Goal: Register for event/course

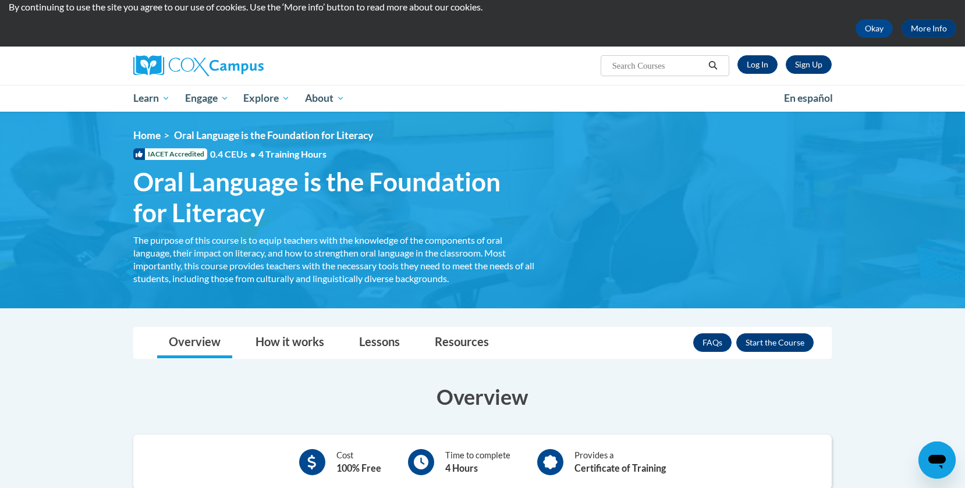
scroll to position [41, 0]
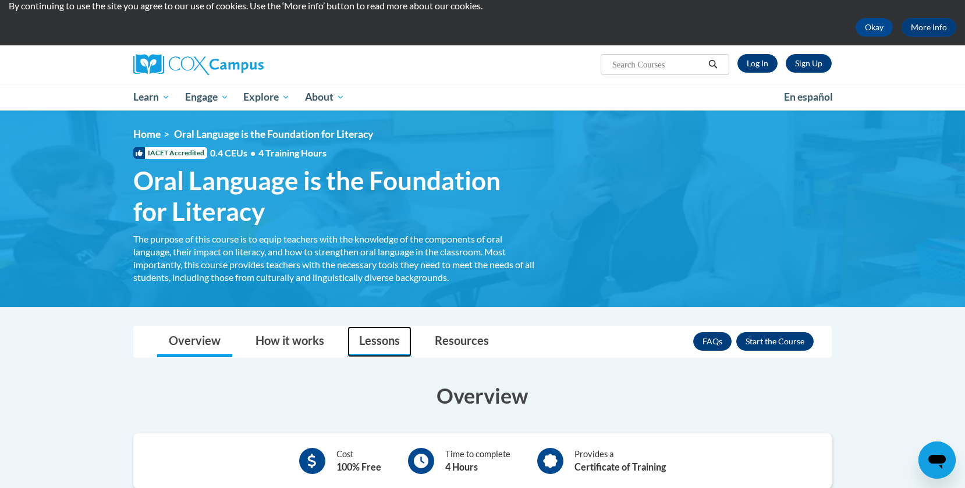
click at [394, 336] on link "Lessons" at bounding box center [379, 341] width 64 height 31
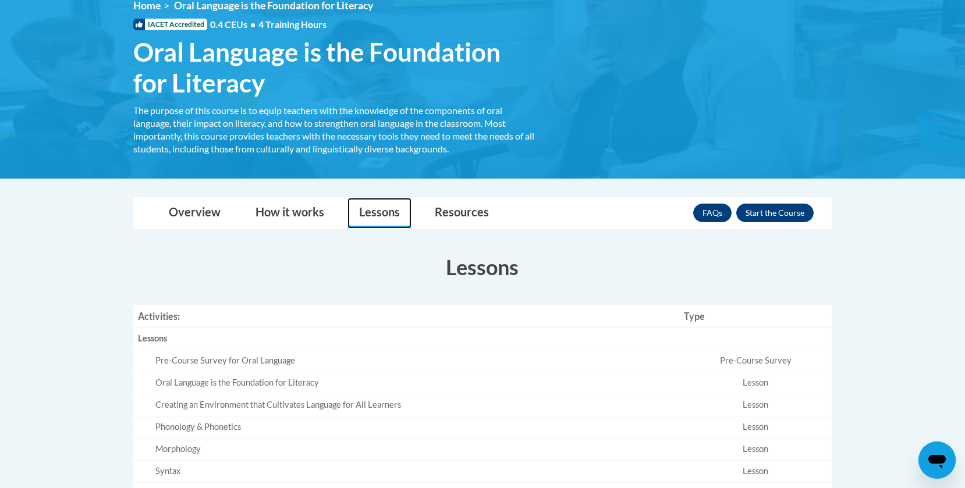
scroll to position [172, 0]
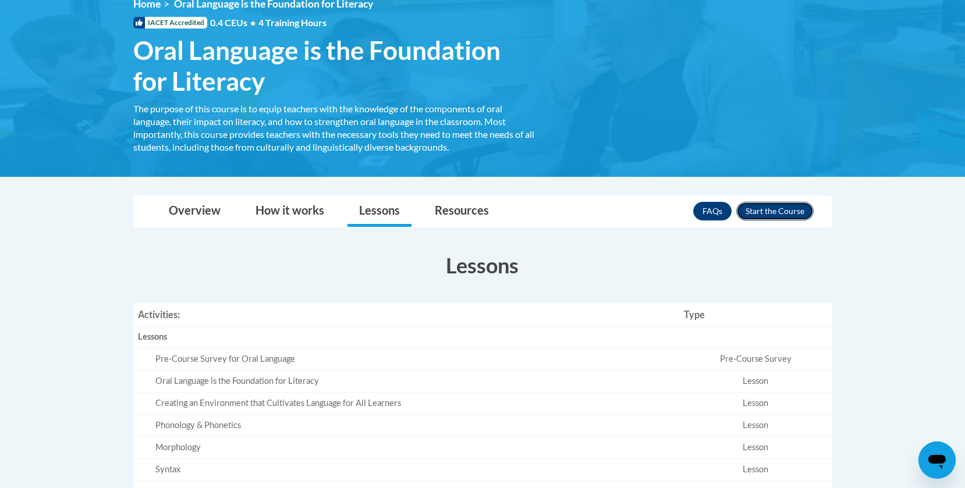
click at [785, 206] on button "Enroll" at bounding box center [774, 211] width 77 height 19
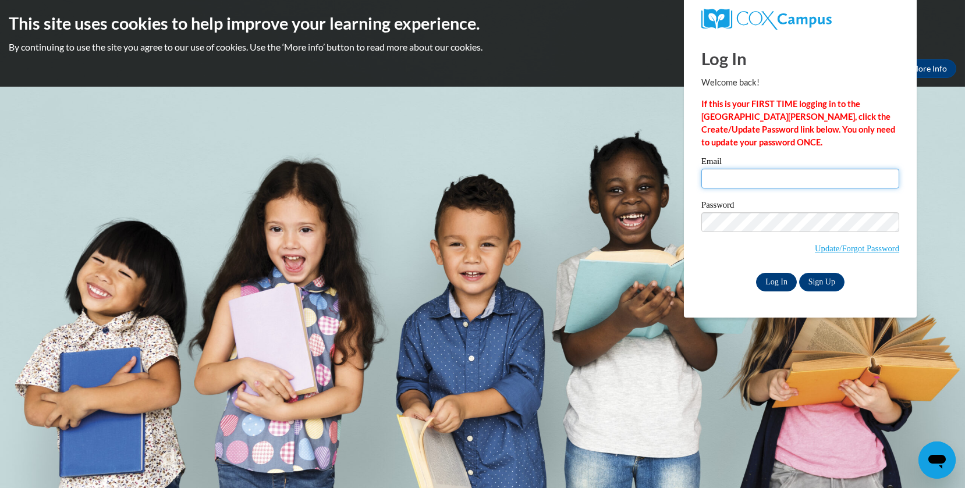
type input "egallmann@hnrschools.org"
click at [778, 278] on input "Log In" at bounding box center [776, 282] width 41 height 19
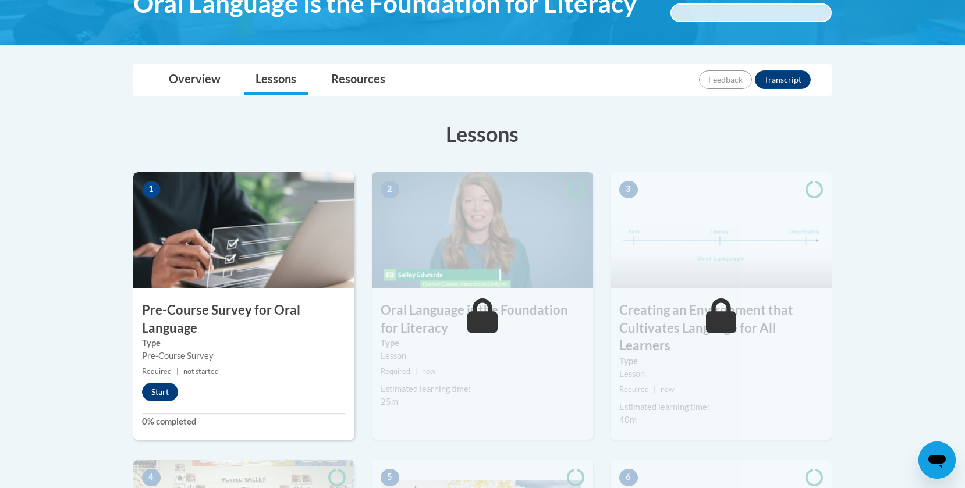
scroll to position [220, 0]
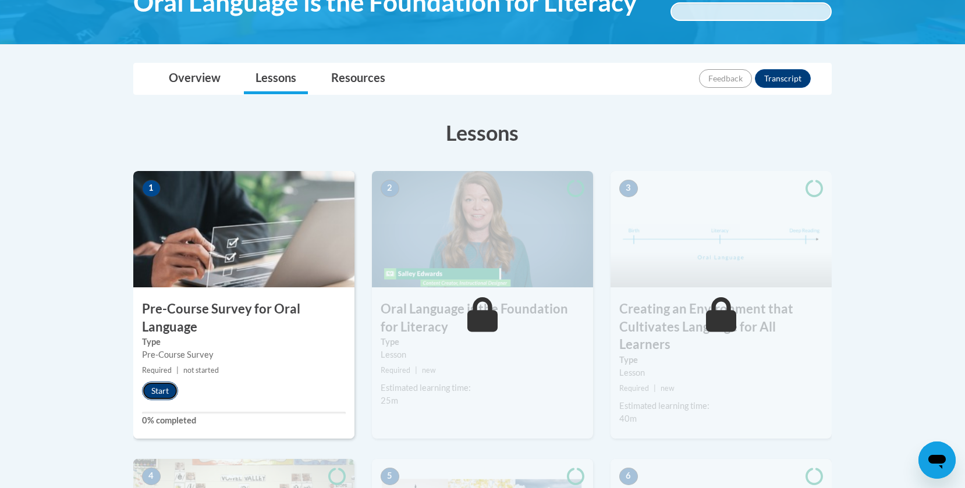
click at [164, 386] on button "Start" at bounding box center [160, 391] width 36 height 19
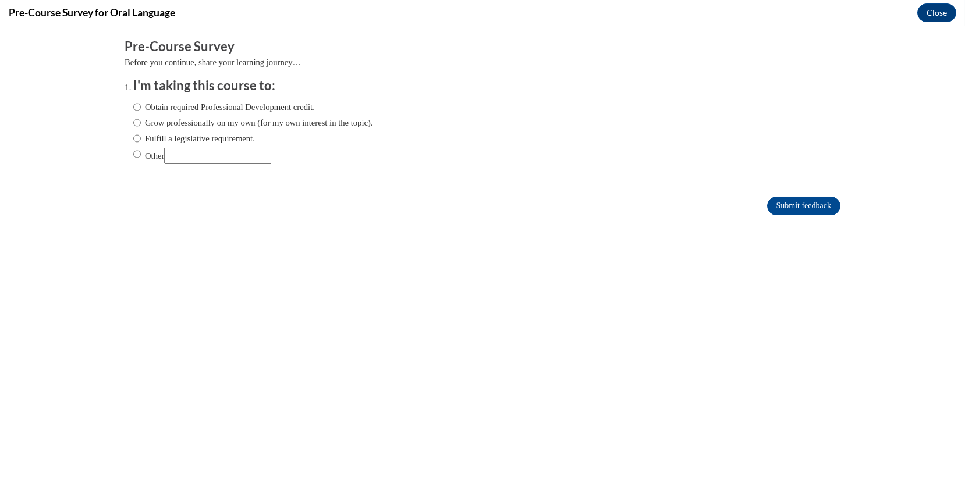
scroll to position [0, 0]
click at [134, 137] on input "Fulfill a legislative requirement." at bounding box center [137, 138] width 8 height 13
radio input "true"
click at [820, 206] on input "Submit feedback" at bounding box center [803, 206] width 73 height 19
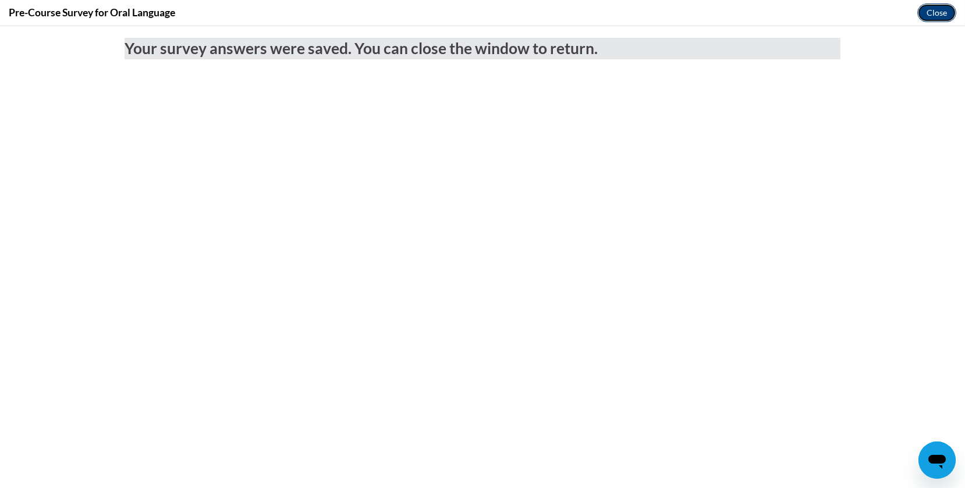
click at [950, 13] on button "Close" at bounding box center [936, 12] width 39 height 19
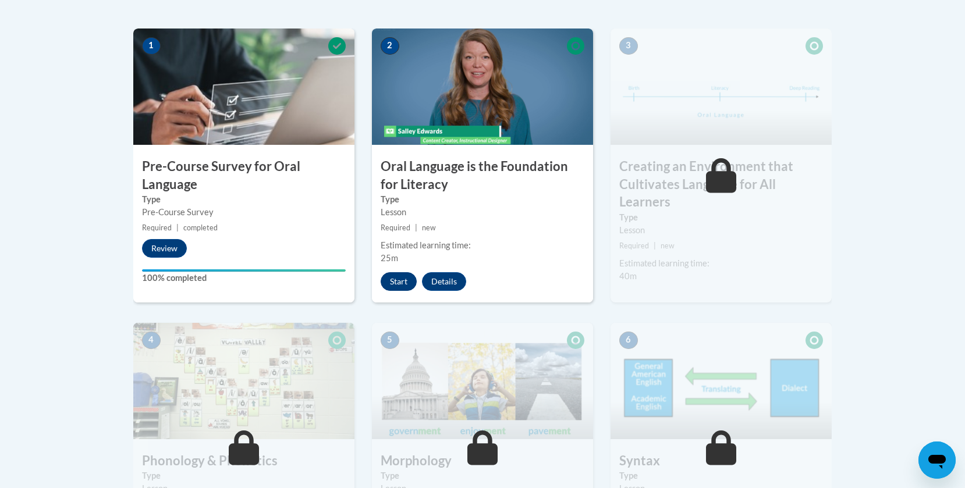
scroll to position [360, 0]
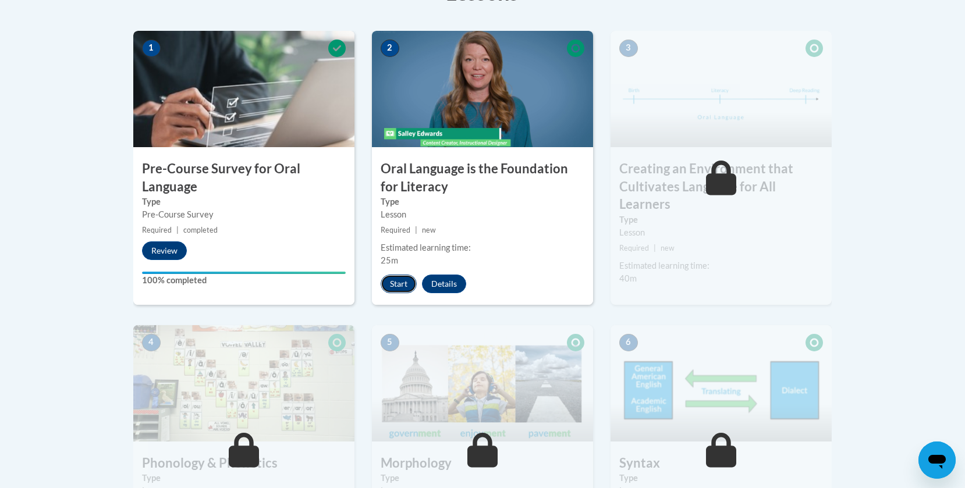
click at [401, 278] on button "Start" at bounding box center [399, 284] width 36 height 19
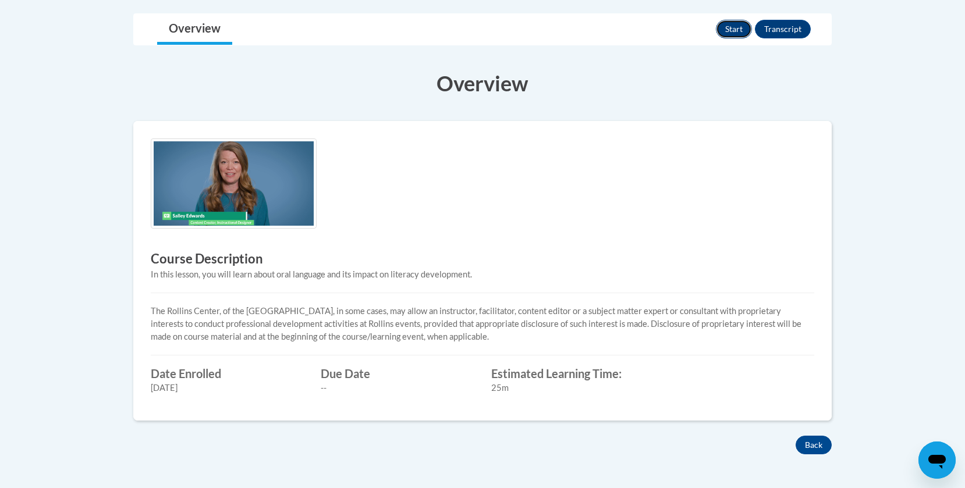
click at [722, 32] on button "Start" at bounding box center [734, 29] width 36 height 19
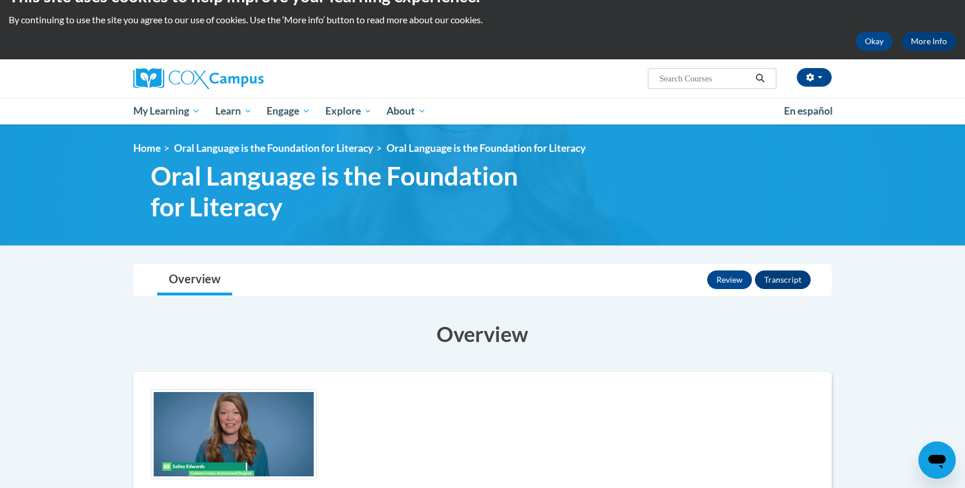
scroll to position [23, 0]
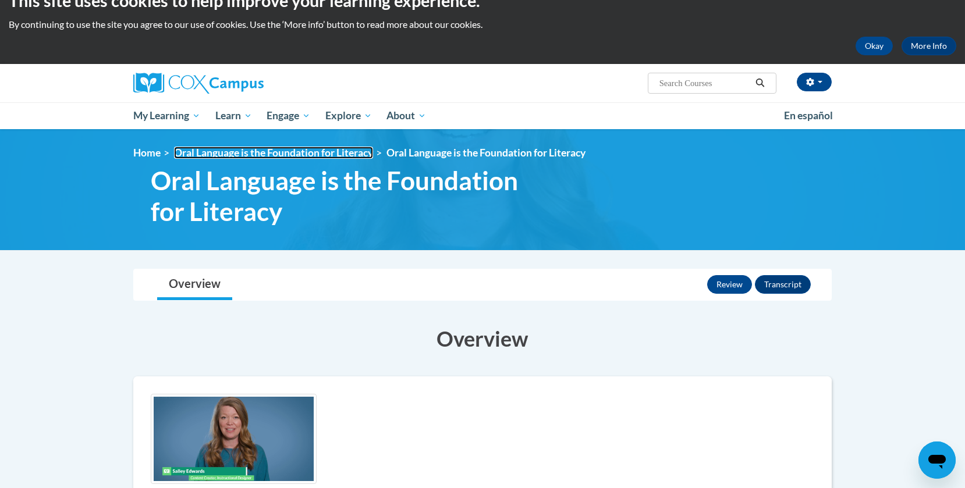
click at [345, 153] on link "Oral Language is the Foundation for Literacy" at bounding box center [273, 153] width 199 height 12
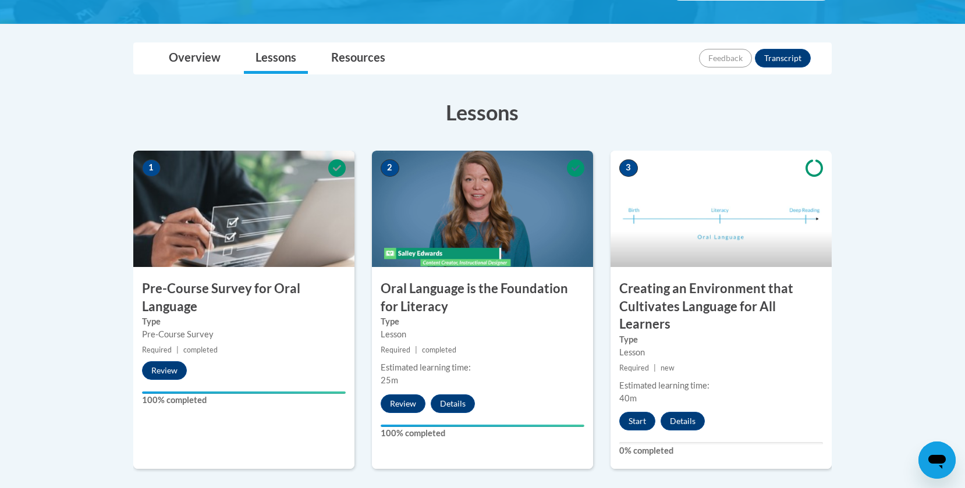
scroll to position [249, 0]
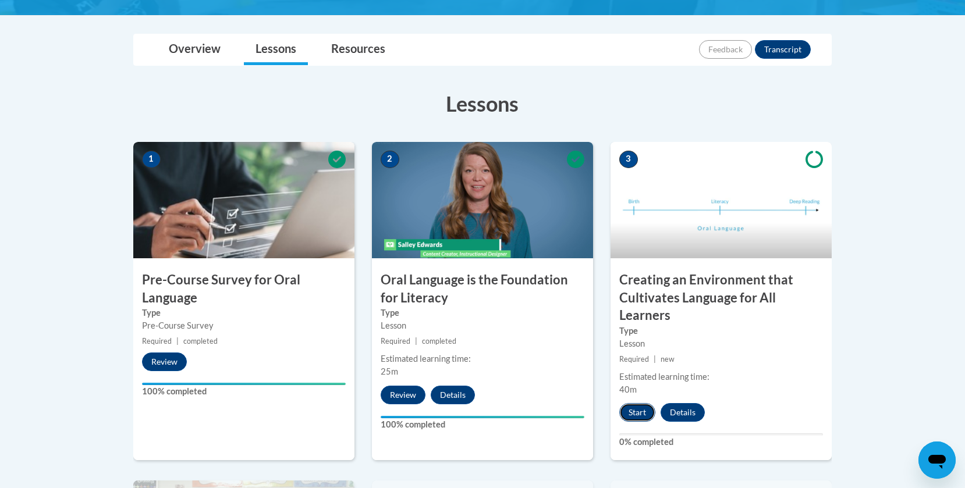
click at [640, 411] on button "Start" at bounding box center [637, 412] width 36 height 19
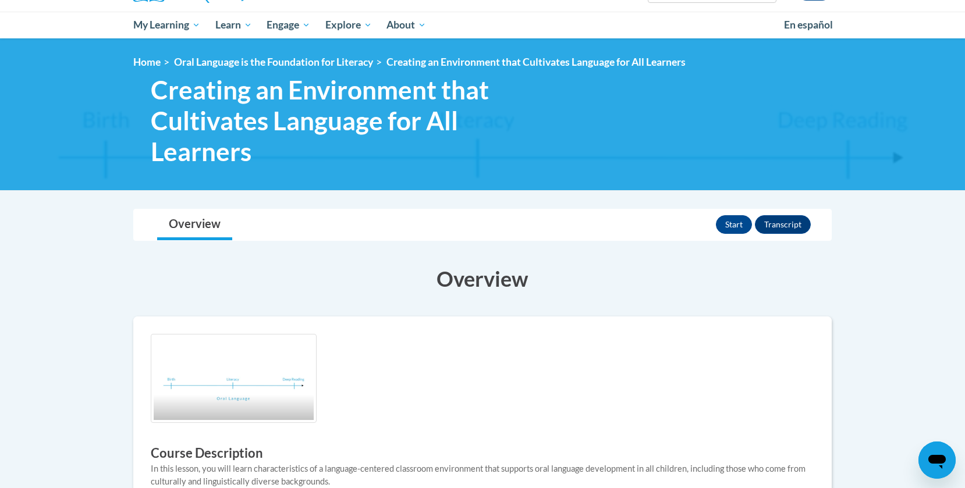
scroll to position [111, 0]
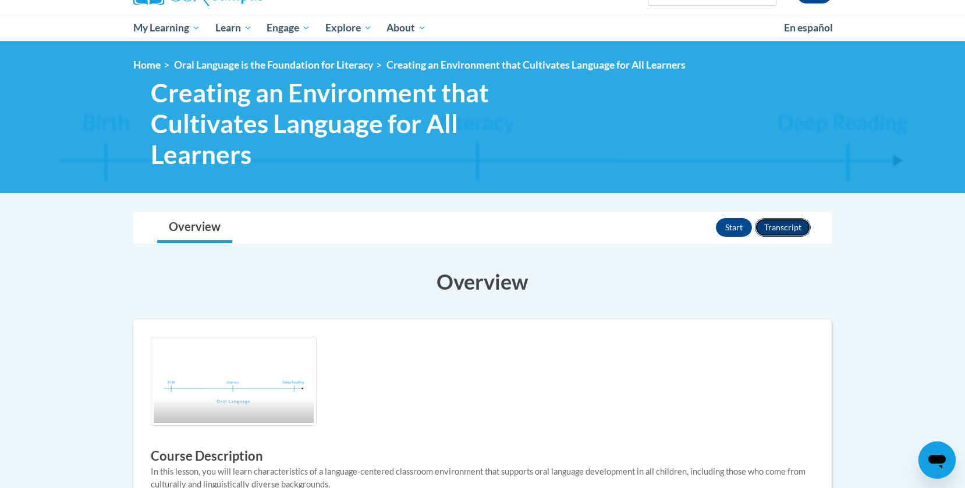
click at [780, 229] on button "Transcript" at bounding box center [783, 227] width 56 height 19
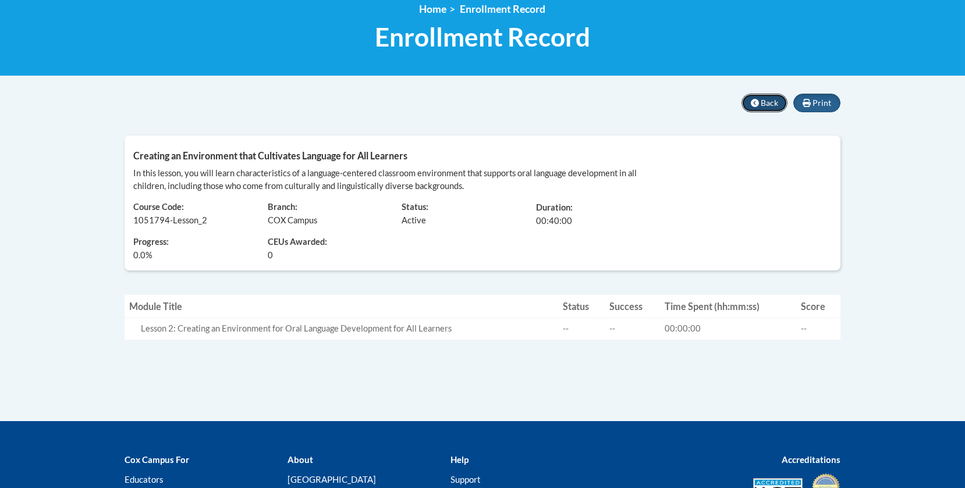
click at [754, 107] on button "Back" at bounding box center [764, 103] width 46 height 19
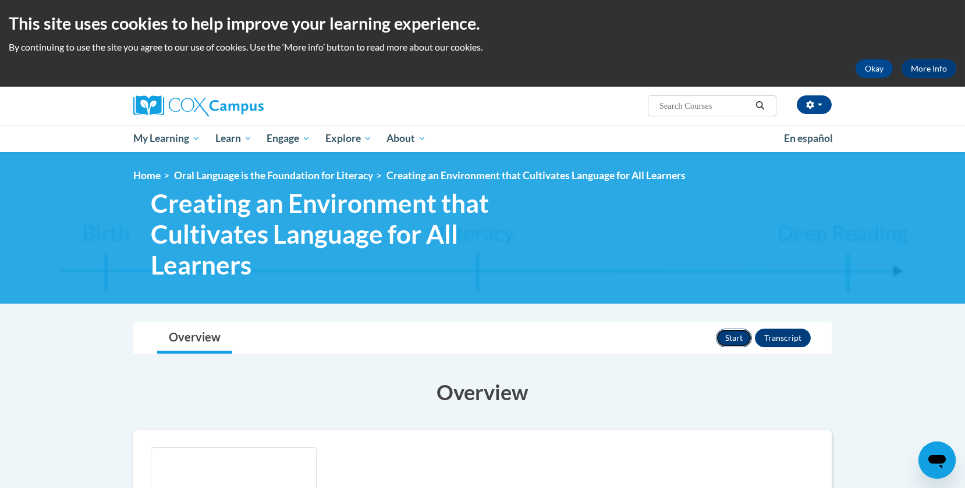
click at [731, 336] on button "Start" at bounding box center [734, 338] width 36 height 19
